Goal: Information Seeking & Learning: Learn about a topic

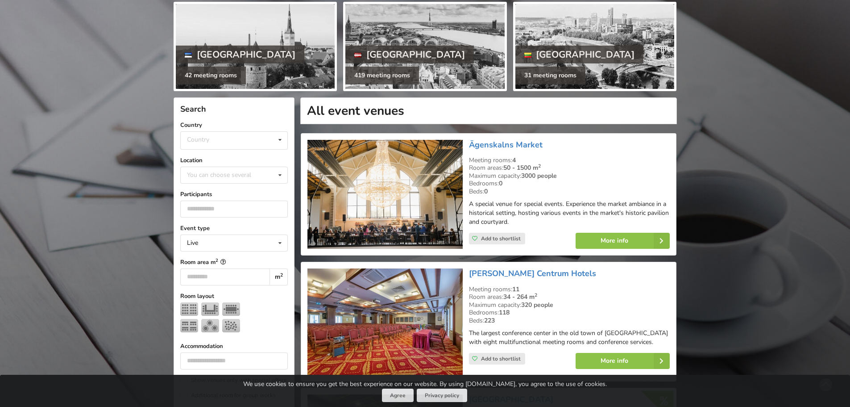
scroll to position [134, 0]
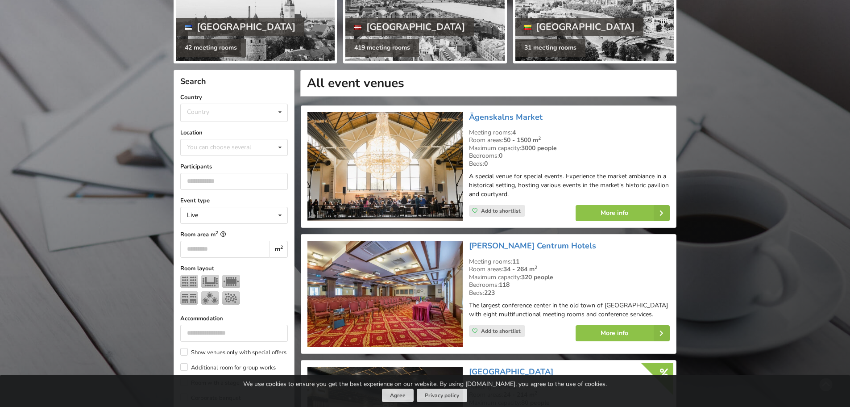
click at [397, 179] on img at bounding box center [384, 166] width 155 height 109
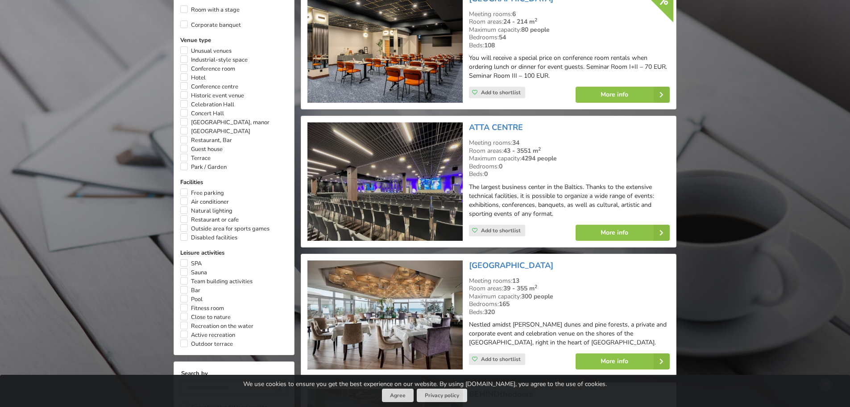
scroll to position [536, 0]
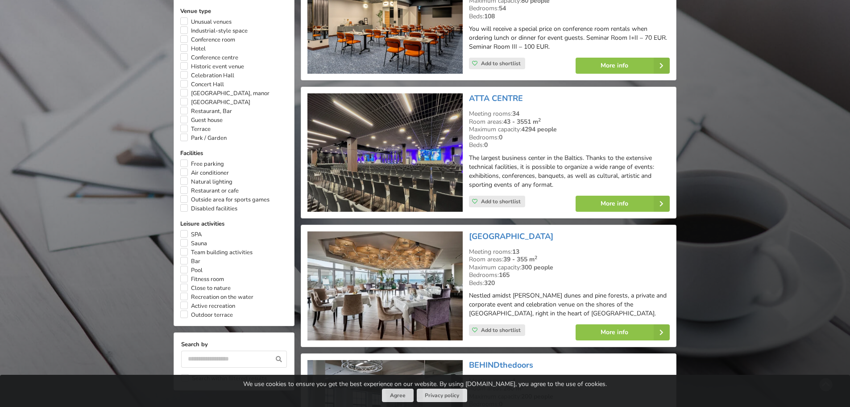
click at [392, 148] on img at bounding box center [384, 152] width 155 height 118
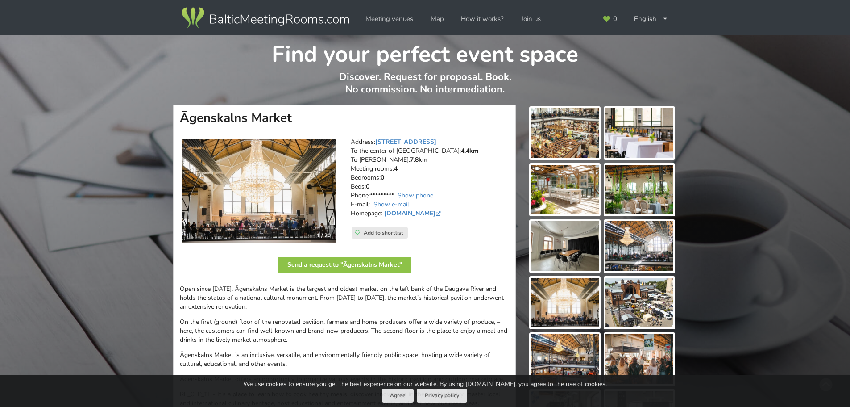
click at [567, 133] on img at bounding box center [565, 133] width 68 height 50
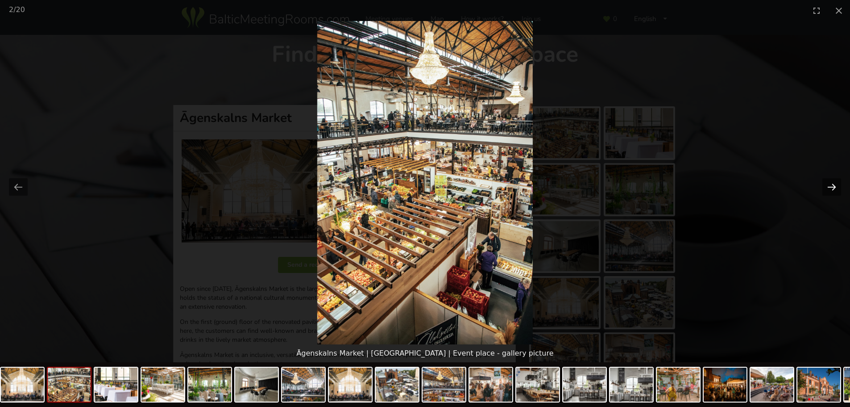
click at [833, 187] on button "Next slide" at bounding box center [831, 186] width 19 height 17
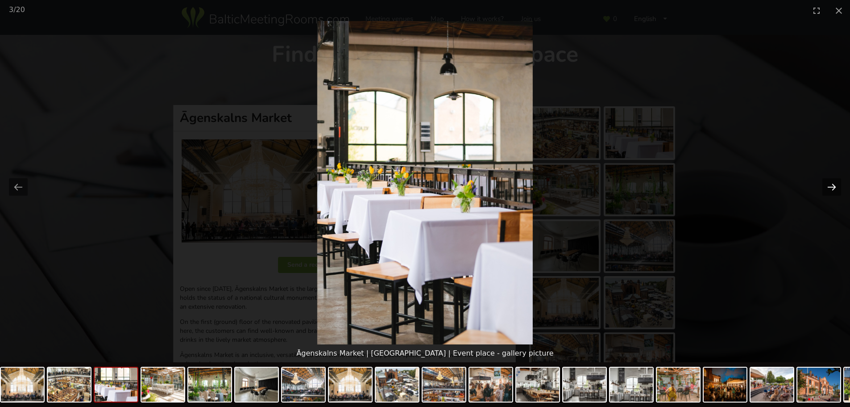
click at [833, 187] on button "Next slide" at bounding box center [831, 186] width 19 height 17
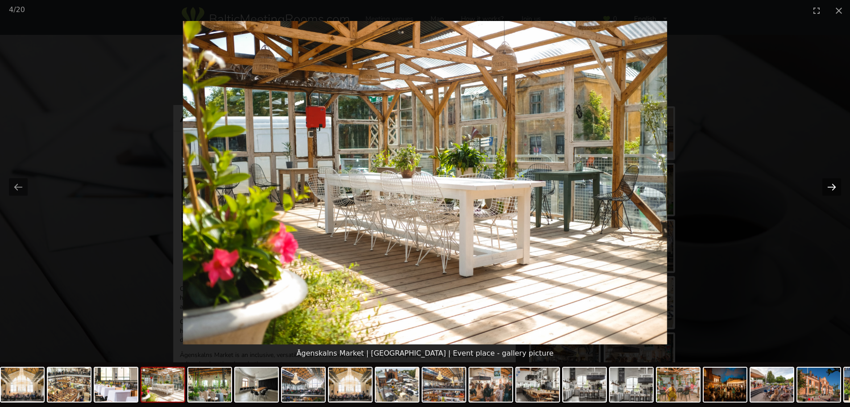
click at [833, 187] on button "Next slide" at bounding box center [831, 186] width 19 height 17
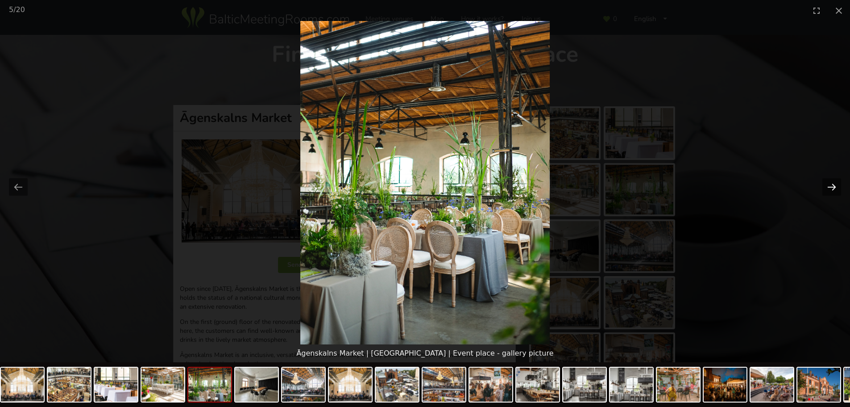
click at [833, 187] on button "Next slide" at bounding box center [831, 186] width 19 height 17
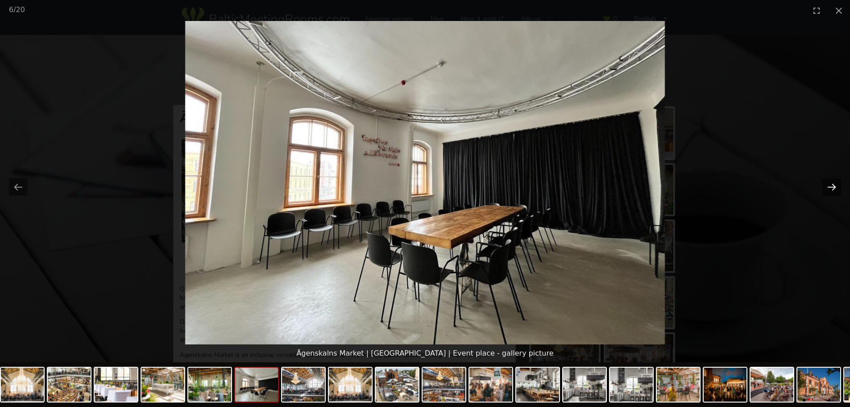
click at [833, 187] on button "Next slide" at bounding box center [831, 186] width 19 height 17
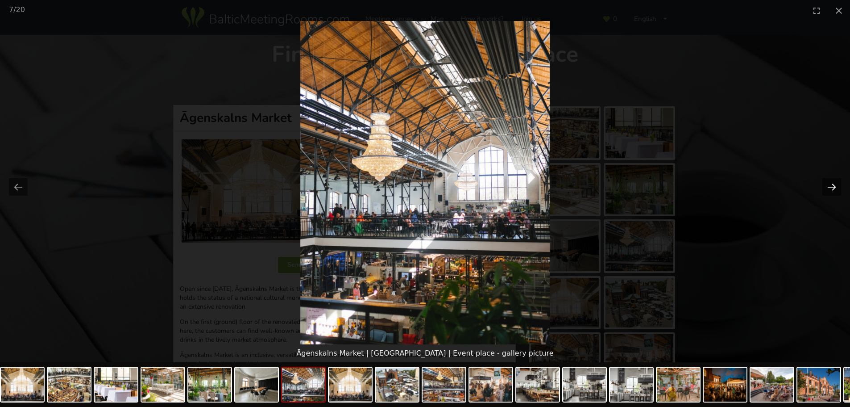
click at [833, 187] on button "Next slide" at bounding box center [831, 186] width 19 height 17
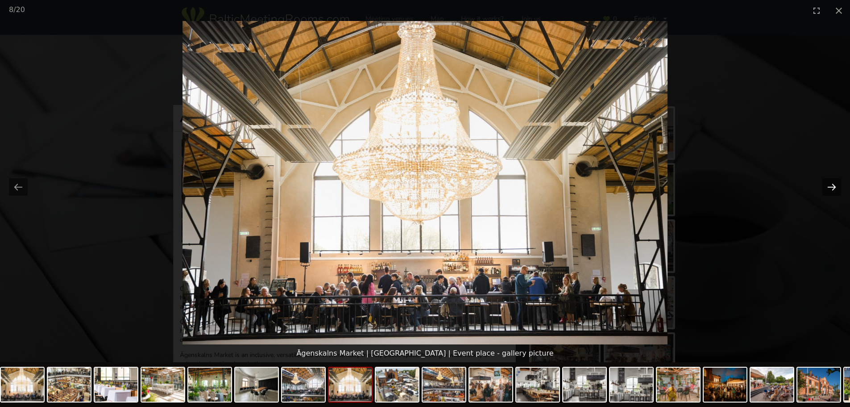
click at [833, 187] on button "Next slide" at bounding box center [831, 186] width 19 height 17
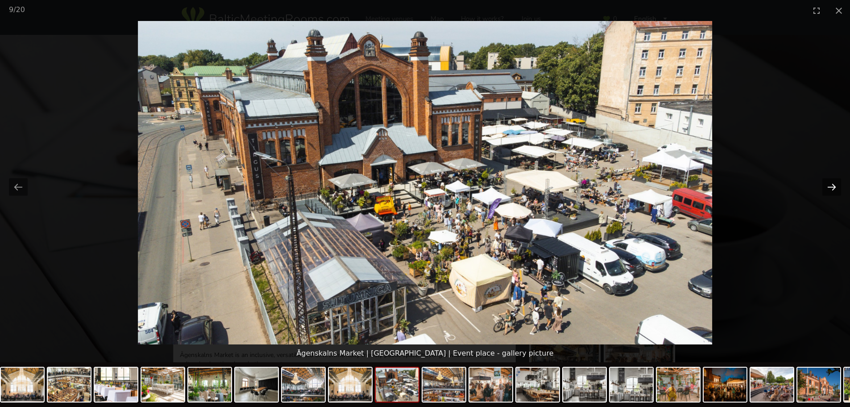
click at [833, 187] on button "Next slide" at bounding box center [831, 186] width 19 height 17
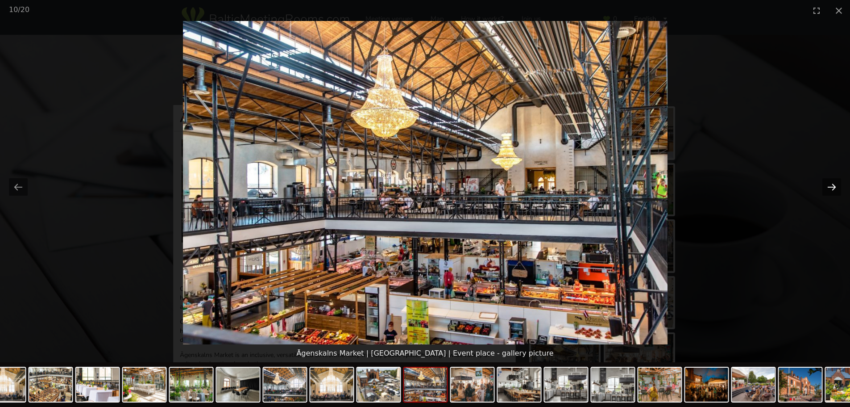
click at [833, 187] on button "Next slide" at bounding box center [831, 186] width 19 height 17
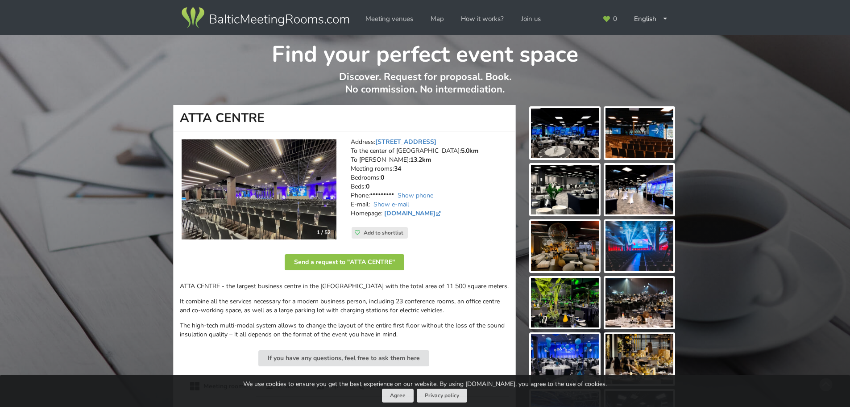
click at [572, 137] on img at bounding box center [565, 133] width 68 height 50
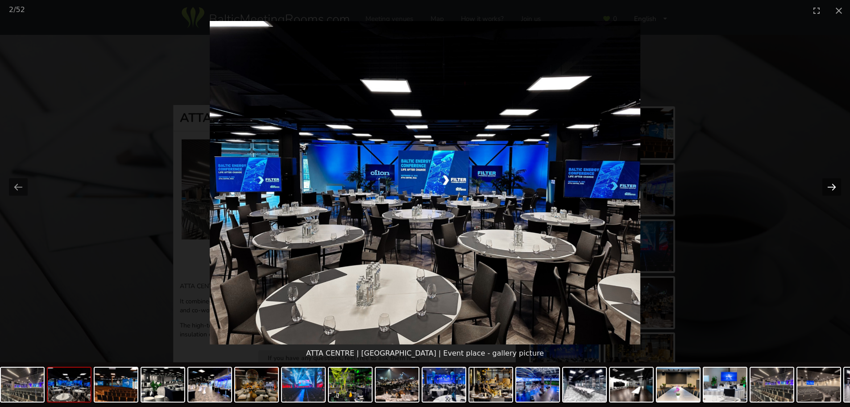
click at [833, 186] on button "Next slide" at bounding box center [831, 186] width 19 height 17
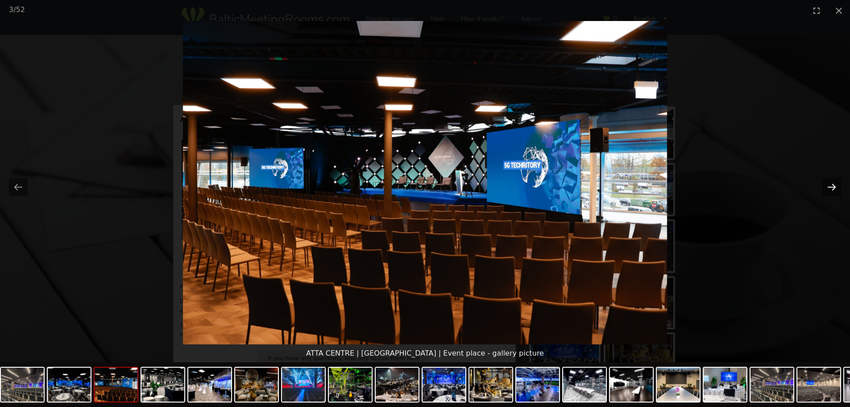
click at [833, 186] on button "Next slide" at bounding box center [831, 186] width 19 height 17
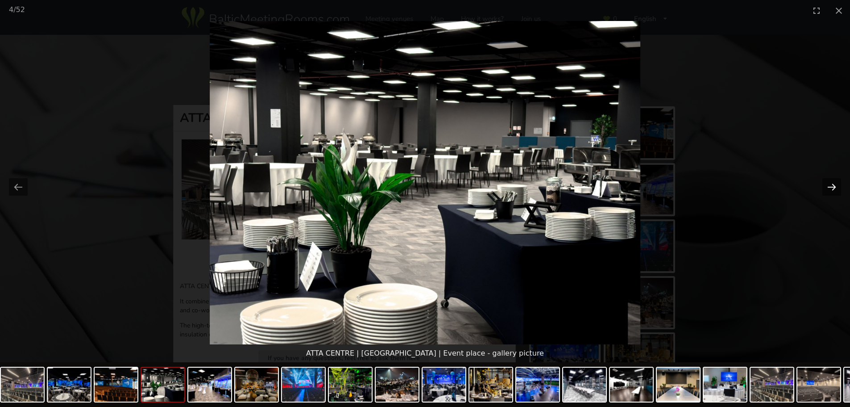
click at [833, 186] on button "Next slide" at bounding box center [831, 186] width 19 height 17
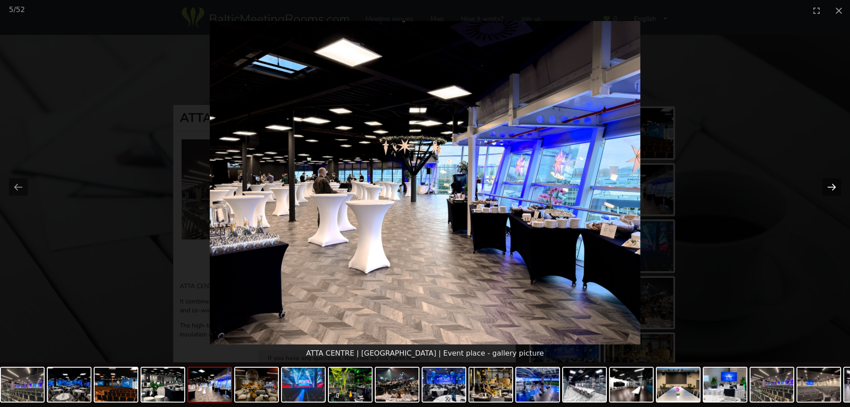
click at [833, 186] on button "Next slide" at bounding box center [831, 186] width 19 height 17
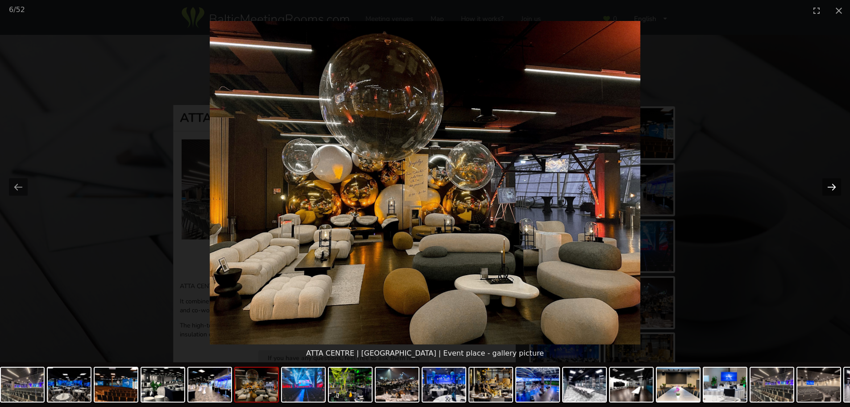
click at [833, 186] on button "Next slide" at bounding box center [831, 186] width 19 height 17
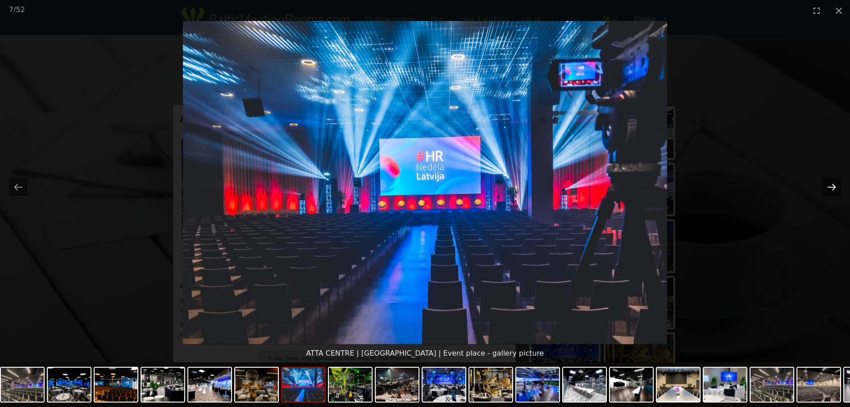
click at [833, 186] on button "Next slide" at bounding box center [831, 186] width 19 height 17
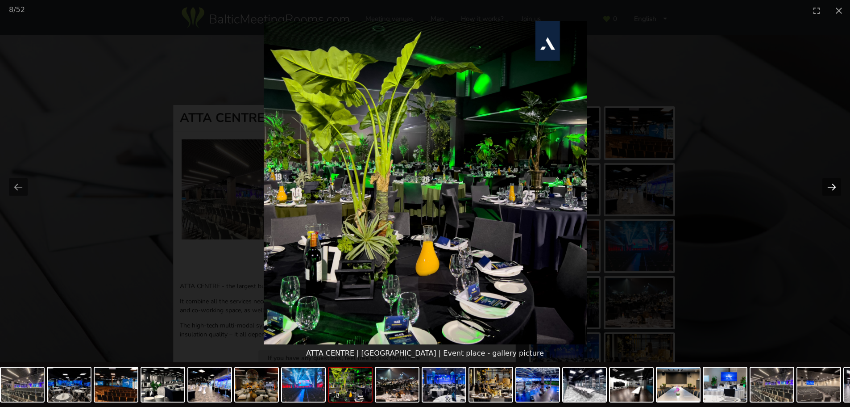
click at [833, 186] on button "Next slide" at bounding box center [831, 186] width 19 height 17
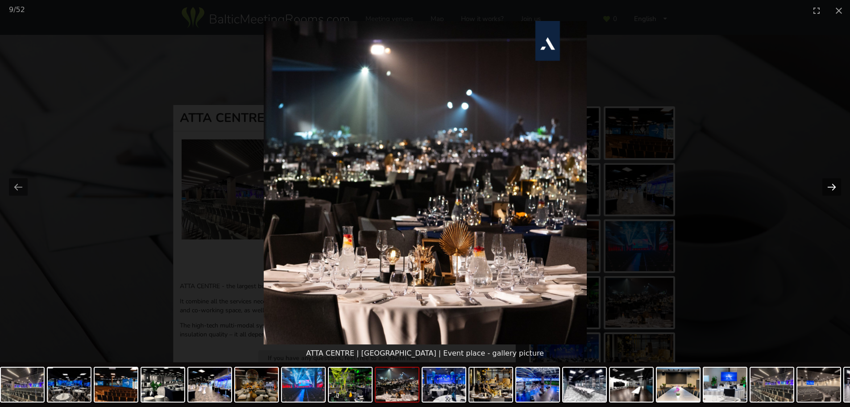
click at [833, 186] on button "Next slide" at bounding box center [831, 186] width 19 height 17
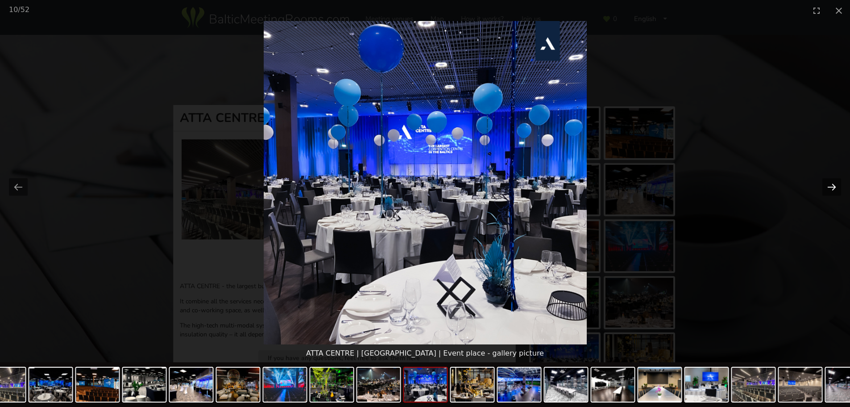
click at [833, 186] on button "Next slide" at bounding box center [831, 186] width 19 height 17
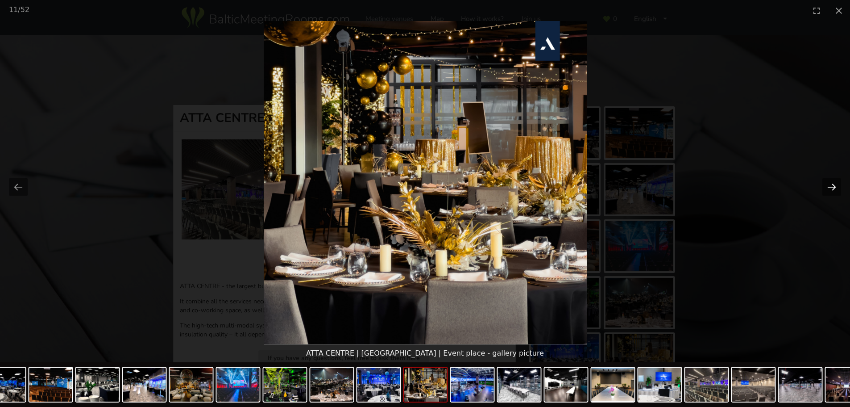
click at [833, 186] on button "Next slide" at bounding box center [831, 186] width 19 height 17
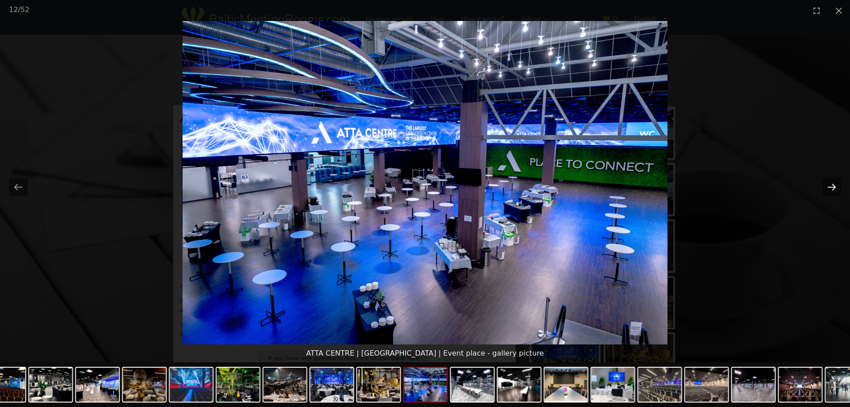
click at [833, 186] on button "Next slide" at bounding box center [831, 186] width 19 height 17
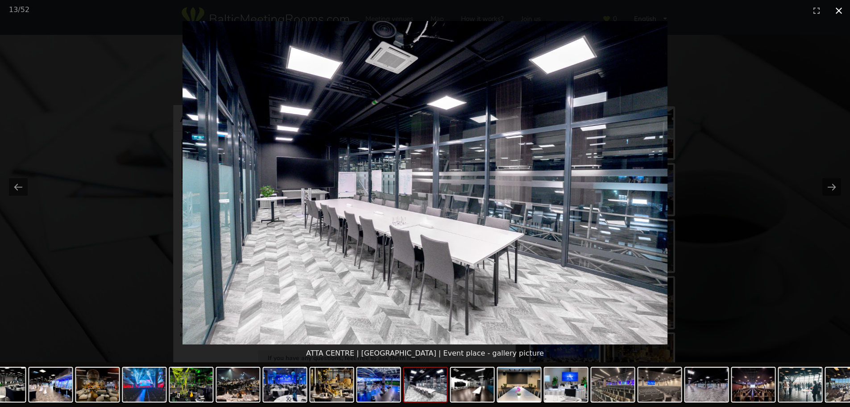
click at [838, 8] on button "Close gallery" at bounding box center [839, 10] width 22 height 21
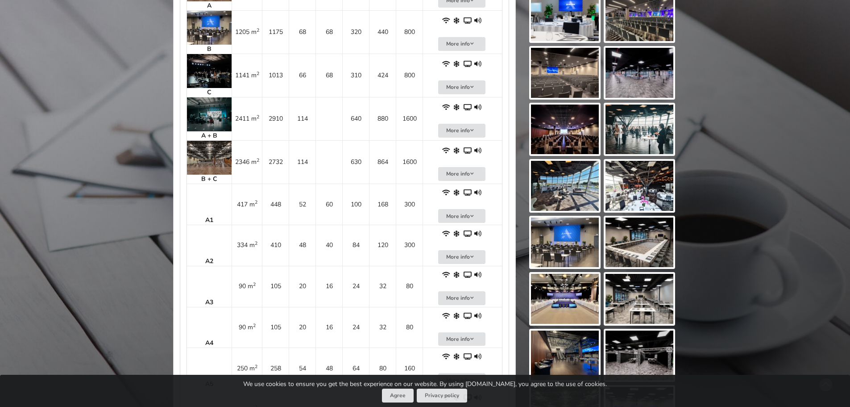
scroll to position [536, 0]
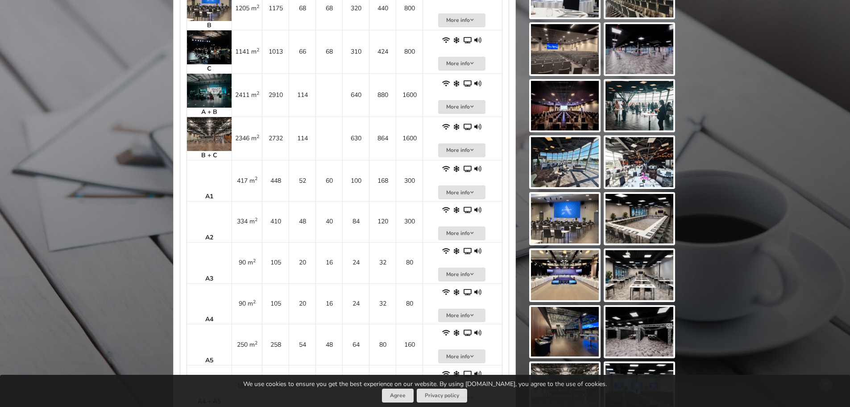
click at [648, 50] on img at bounding box center [640, 49] width 68 height 50
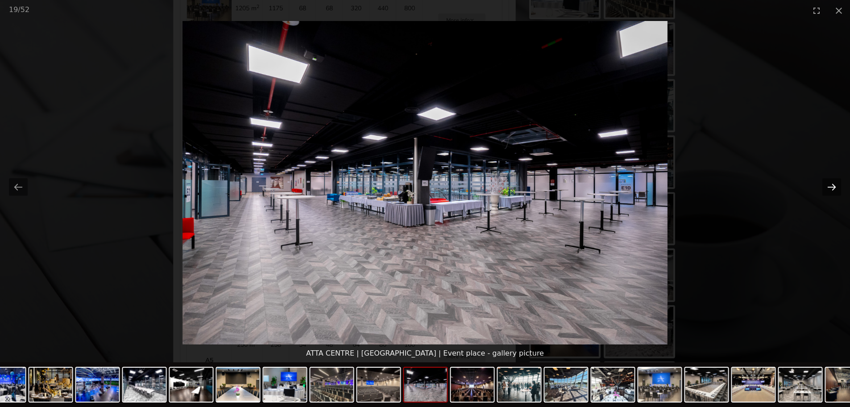
click at [830, 185] on button "Next slide" at bounding box center [831, 186] width 19 height 17
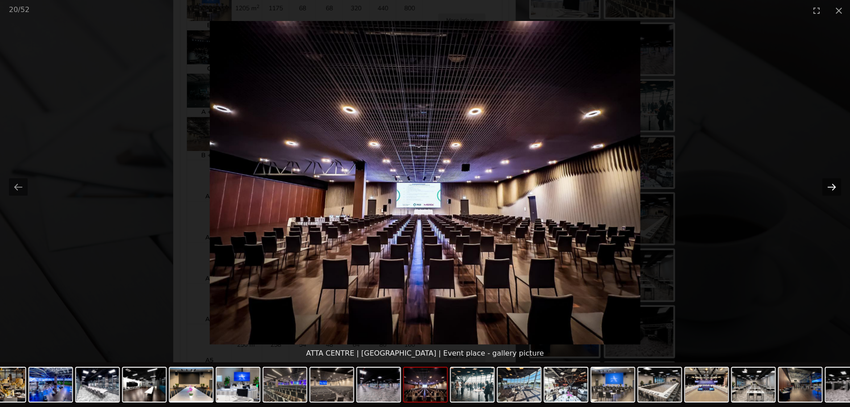
click at [831, 187] on button "Next slide" at bounding box center [831, 186] width 19 height 17
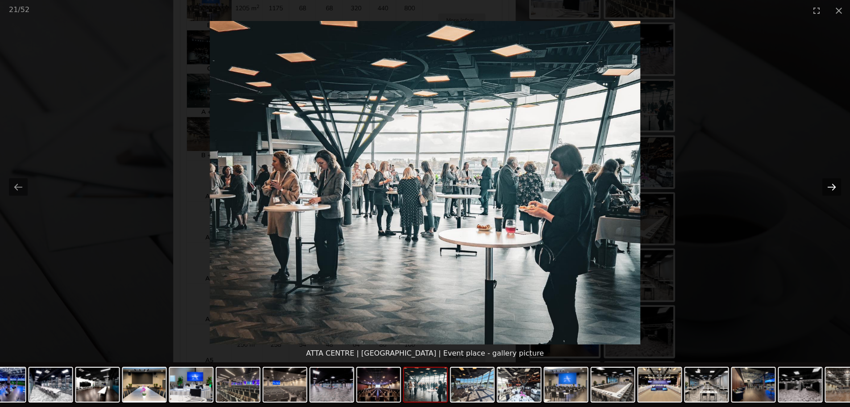
click at [831, 187] on button "Next slide" at bounding box center [831, 186] width 19 height 17
